Goal: Task Accomplishment & Management: Manage account settings

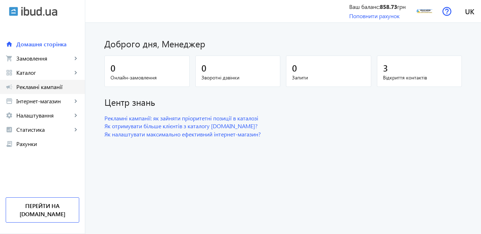
click at [50, 88] on span "Рекламні кампанії" at bounding box center [47, 86] width 63 height 7
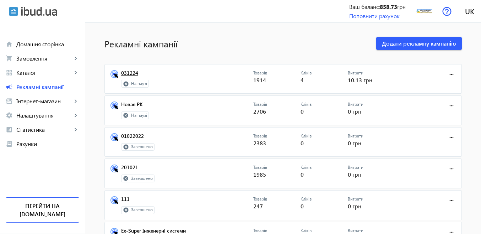
click at [126, 71] on link "031224" at bounding box center [187, 75] width 132 height 10
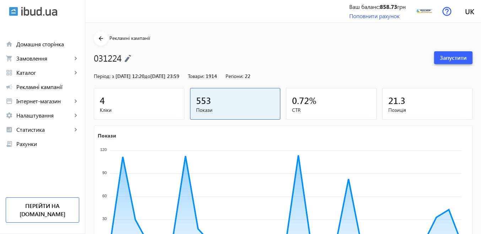
click at [438, 61] on span at bounding box center [453, 57] width 38 height 17
